Goal: Task Accomplishment & Management: Manage account settings

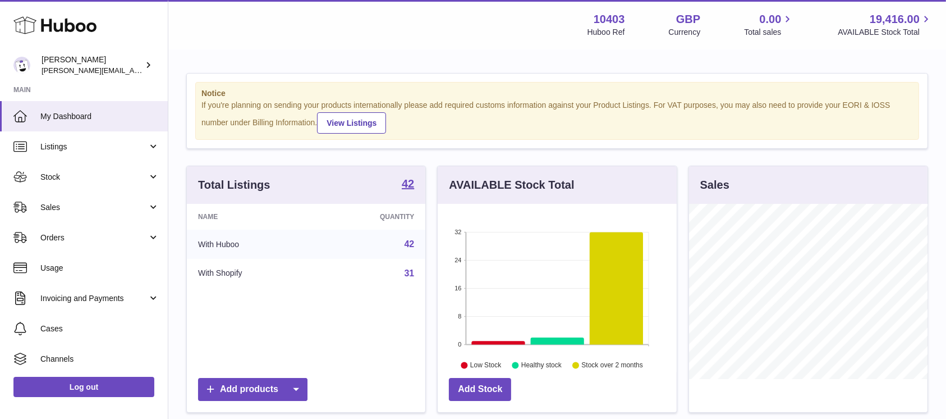
scroll to position [175, 239]
click at [103, 181] on span "Stock" at bounding box center [93, 177] width 107 height 11
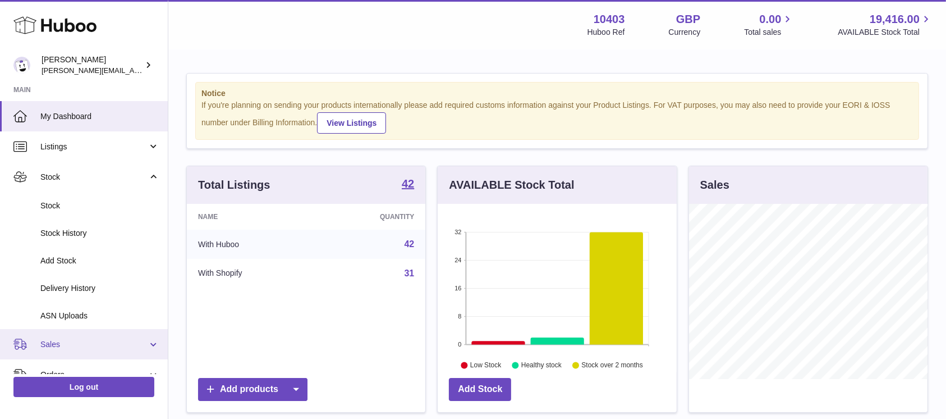
click at [45, 345] on span "Sales" at bounding box center [93, 344] width 107 height 11
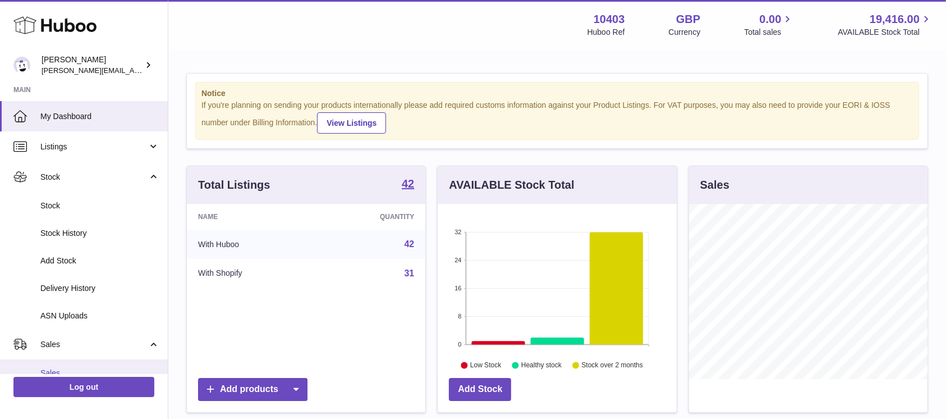
click at [45, 362] on link "Sales" at bounding box center [84, 373] width 168 height 28
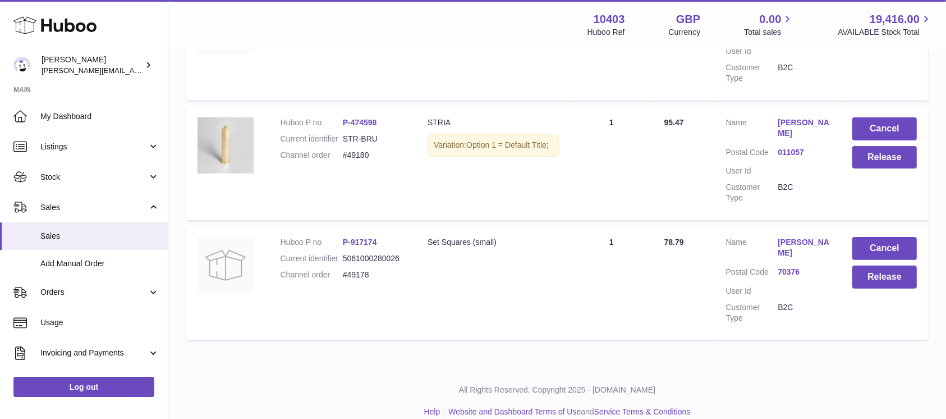
scroll to position [310, 0]
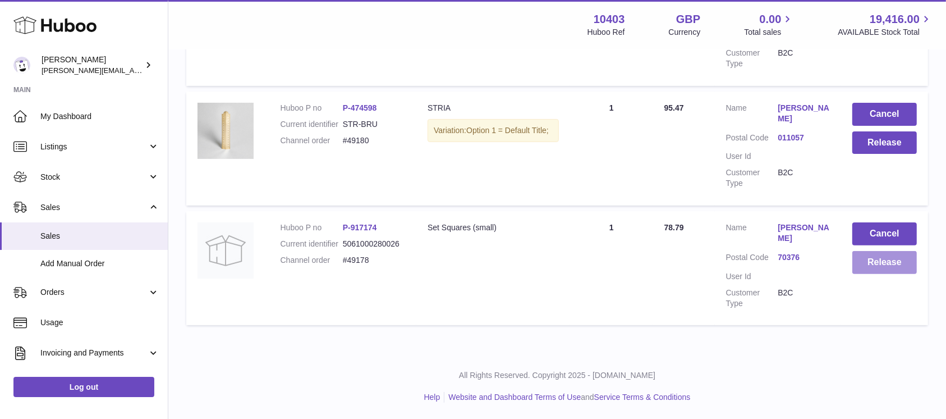
click at [889, 260] on button "Release" at bounding box center [885, 262] width 65 height 23
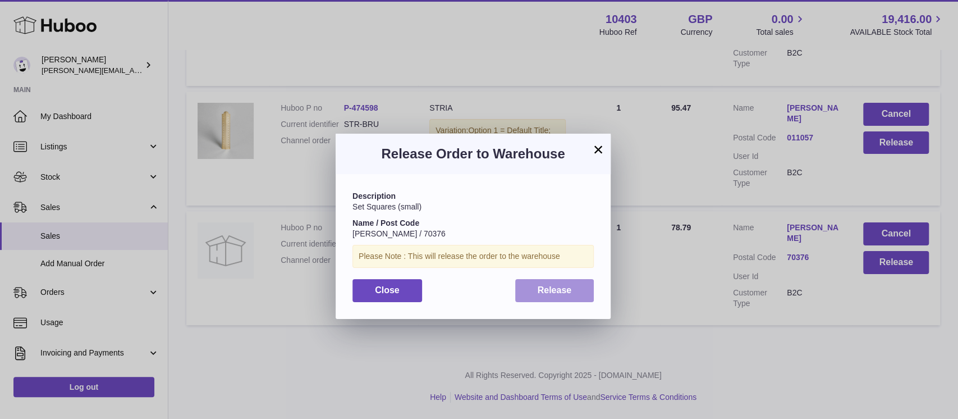
click at [531, 291] on button "Release" at bounding box center [554, 290] width 79 height 23
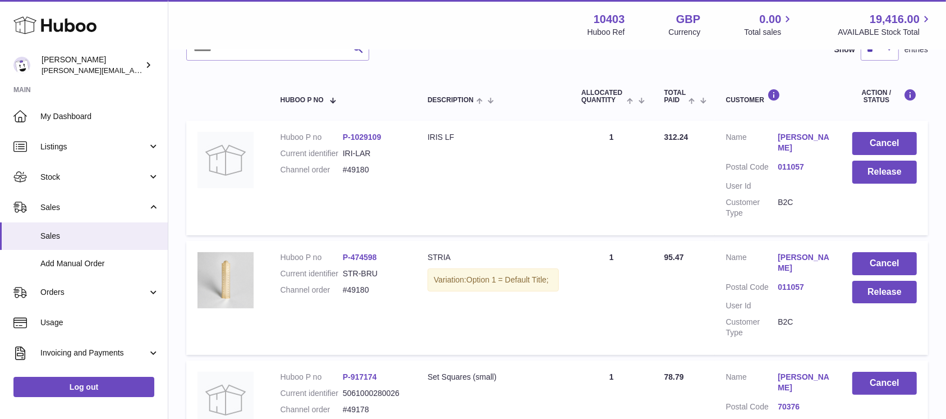
scroll to position [86, 0]
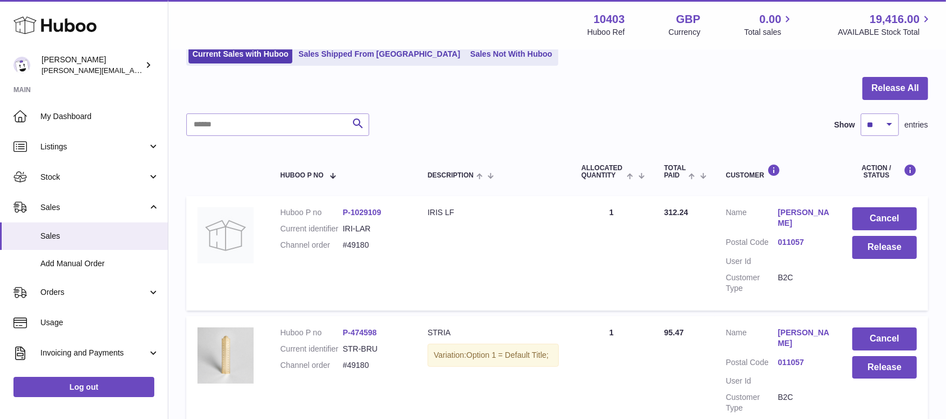
click at [927, 74] on div "My Huboo - Sales report Sales currently with Huboo Current Sales with Huboo Sal…" at bounding box center [557, 271] width 778 height 613
click at [924, 78] on button "Release All" at bounding box center [896, 88] width 66 height 23
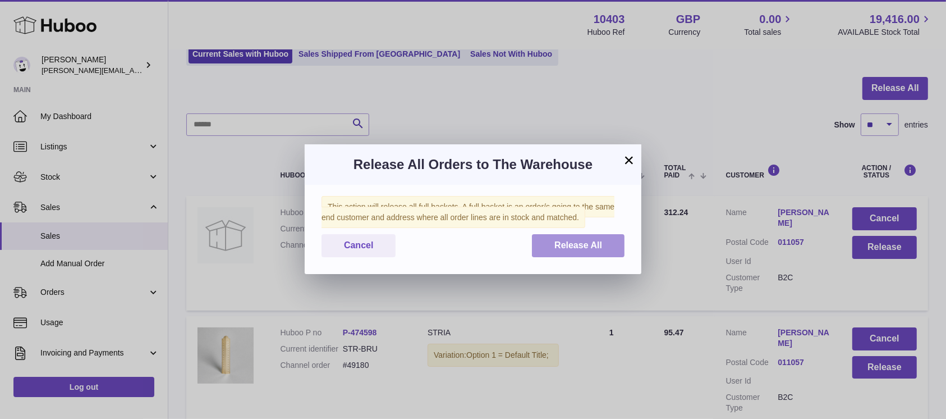
click at [605, 237] on button "Release All" at bounding box center [578, 245] width 93 height 23
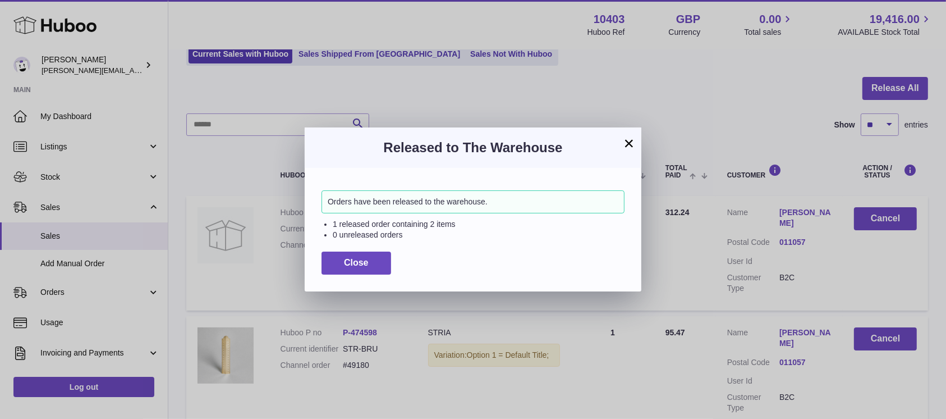
click at [425, 51] on div "× Released to The Warehouse Orders have been released to the warehouse. 1 relea…" at bounding box center [473, 209] width 946 height 419
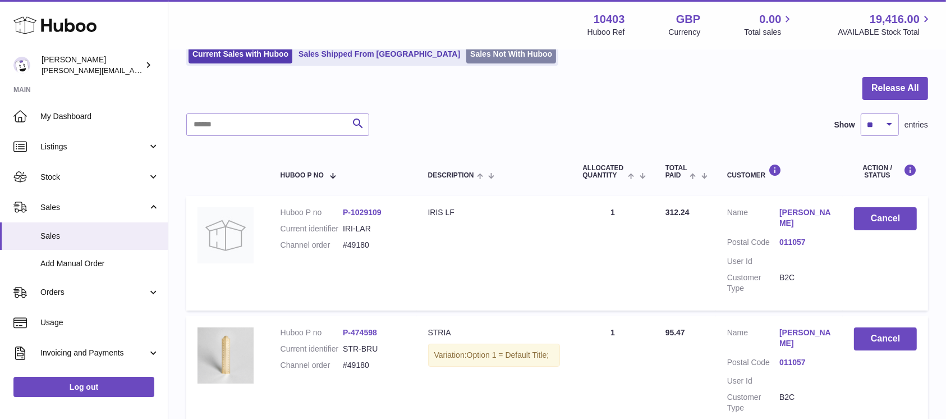
click at [466, 51] on link "Sales Not With Huboo" at bounding box center [511, 54] width 90 height 19
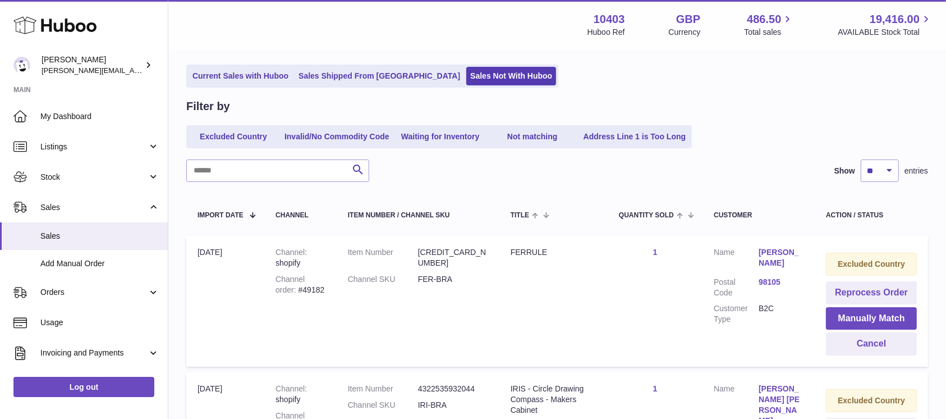
scroll to position [225, 0]
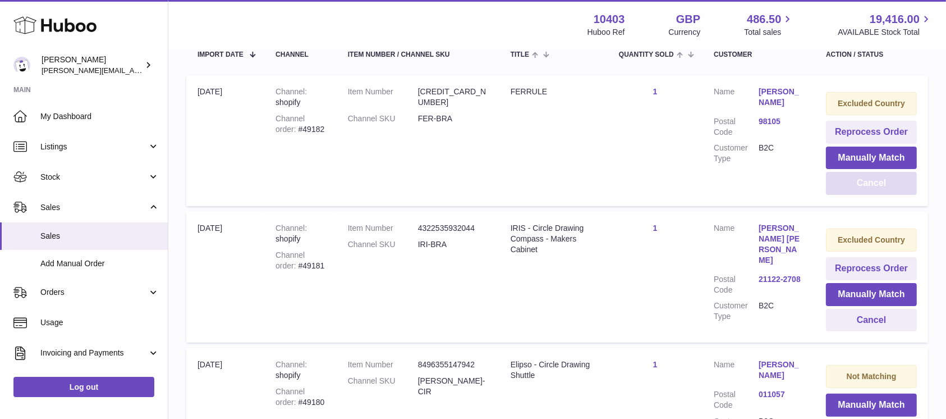
click at [874, 176] on button "Cancel" at bounding box center [871, 183] width 91 height 23
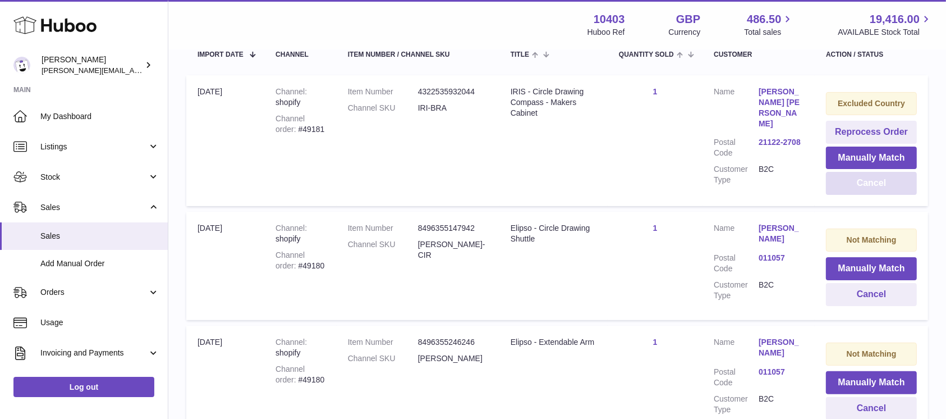
click at [874, 176] on button "Cancel" at bounding box center [871, 183] width 91 height 23
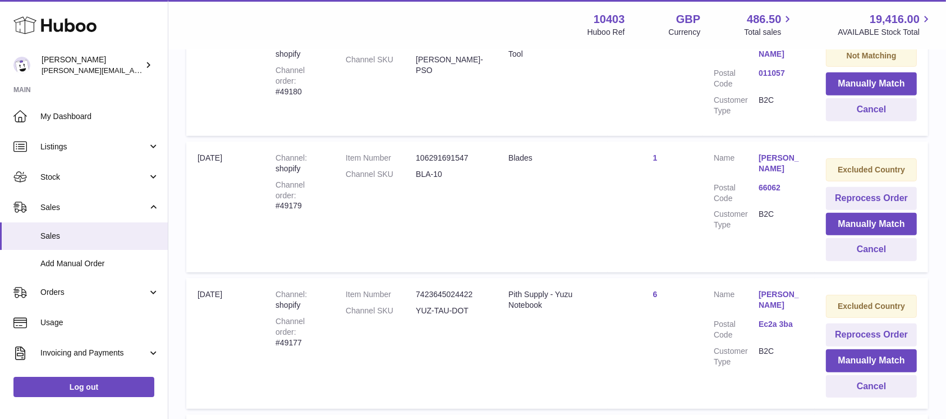
scroll to position [524, 0]
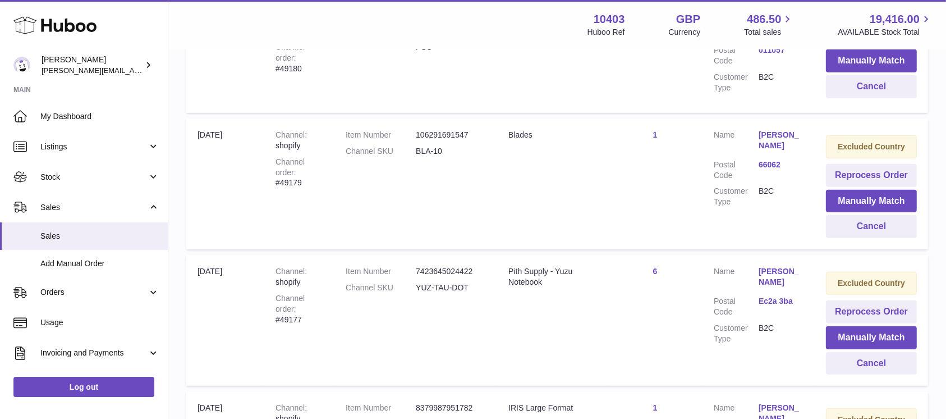
click at [879, 237] on td "Excluded Country Reprocess Order Manually Match Cancel" at bounding box center [871, 183] width 113 height 131
click at [880, 225] on button "Cancel" at bounding box center [871, 226] width 91 height 23
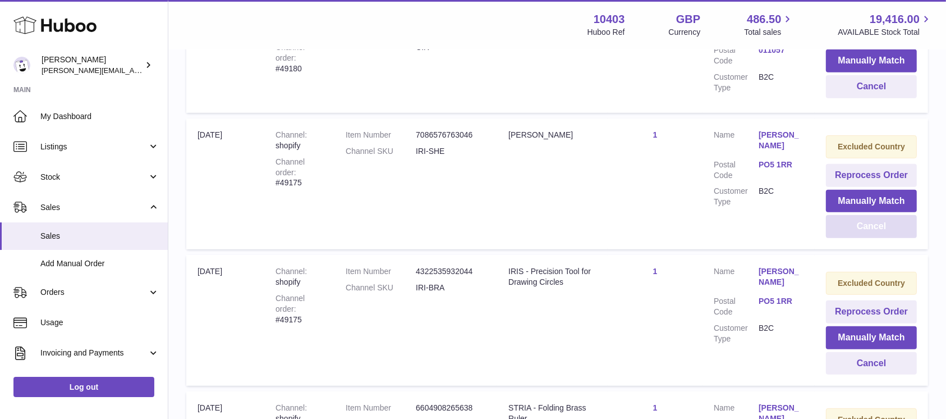
click at [880, 225] on button "Cancel" at bounding box center [871, 226] width 91 height 23
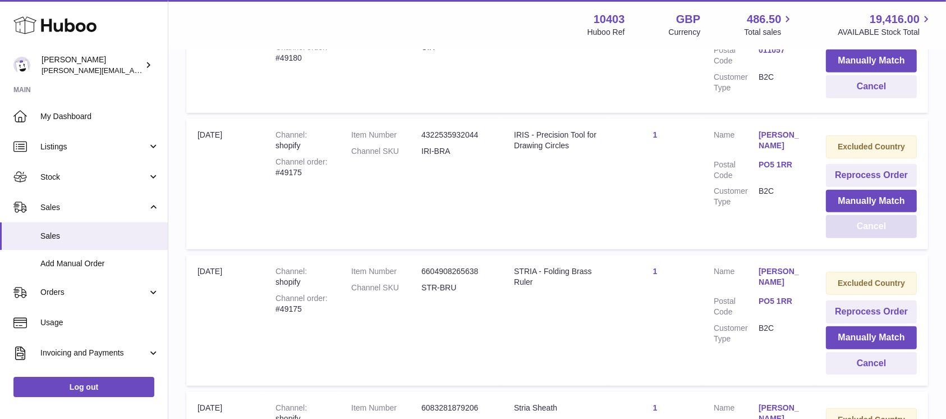
click at [880, 225] on button "Cancel" at bounding box center [871, 226] width 91 height 23
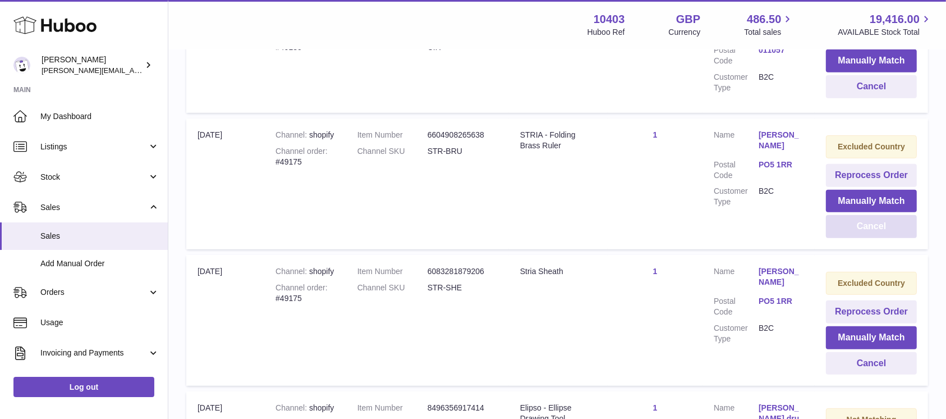
click at [880, 225] on button "Cancel" at bounding box center [871, 226] width 91 height 23
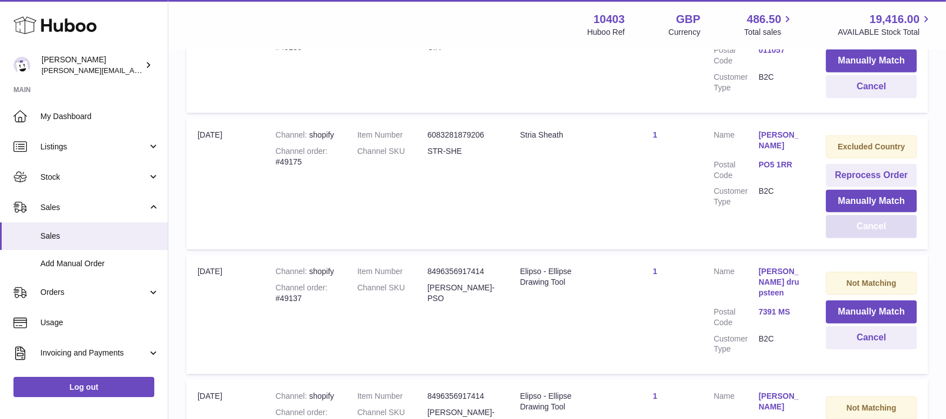
click at [880, 225] on button "Cancel" at bounding box center [871, 226] width 91 height 23
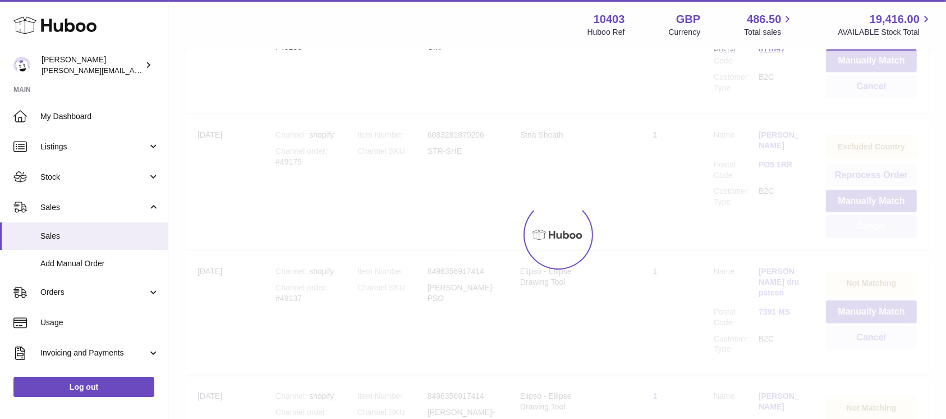
click at [880, 225] on div at bounding box center [557, 235] width 778 height 368
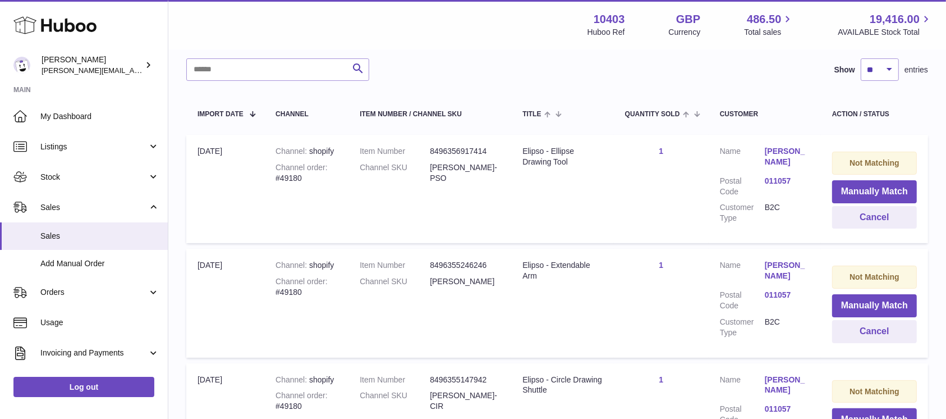
scroll to position [0, 0]
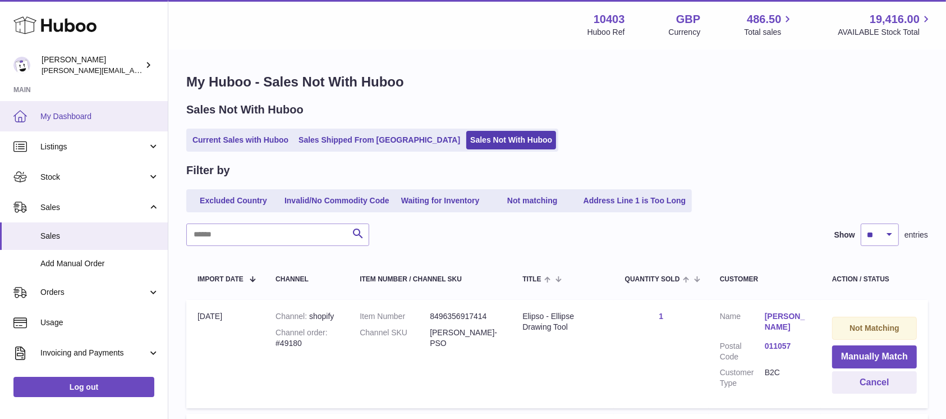
click at [79, 120] on span "My Dashboard" at bounding box center [99, 116] width 119 height 11
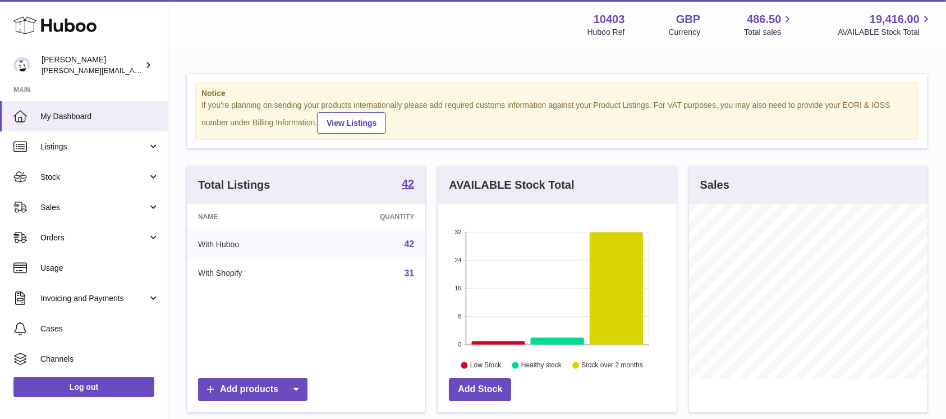
scroll to position [175, 239]
